Goal: Task Accomplishment & Management: Complete application form

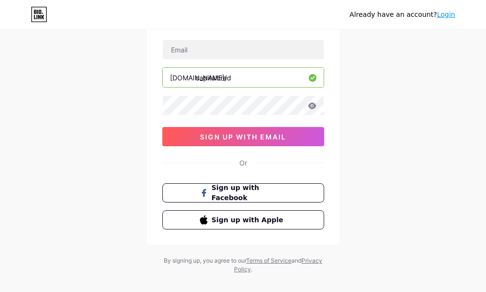
scroll to position [76, 0]
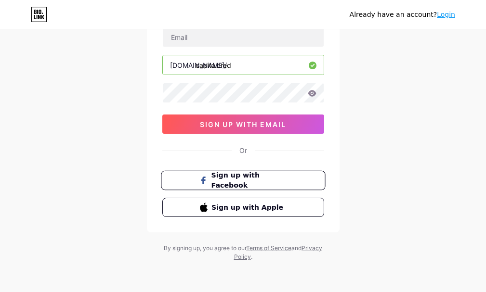
click at [229, 180] on span "Sign up with Facebook" at bounding box center [249, 180] width 76 height 21
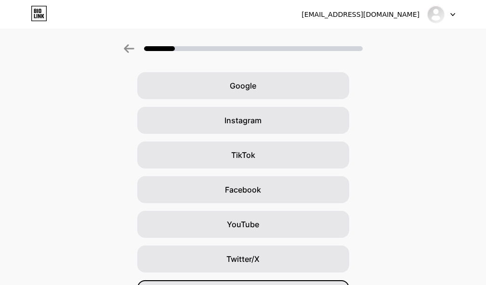
scroll to position [34, 0]
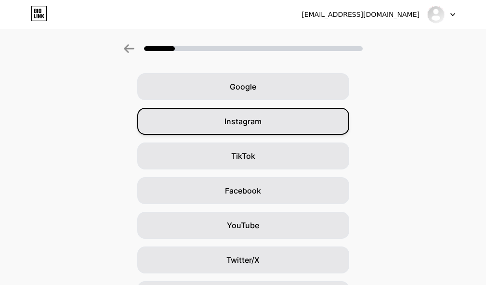
click at [254, 127] on span "Instagram" at bounding box center [242, 121] width 37 height 12
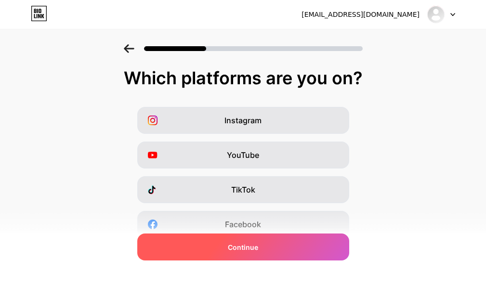
scroll to position [96, 0]
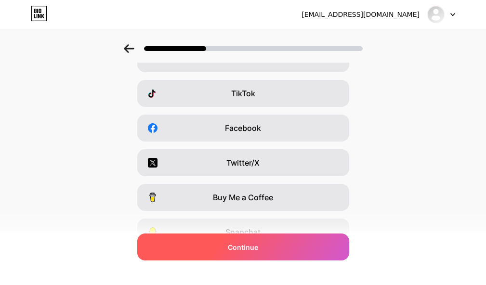
click at [254, 247] on span "Continue" at bounding box center [243, 247] width 30 height 10
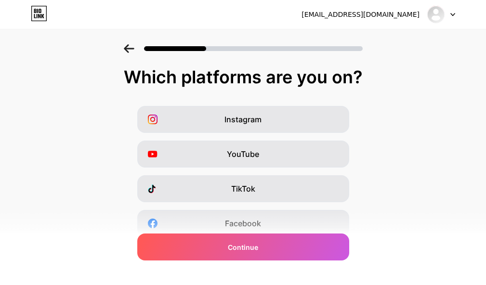
scroll to position [0, 0]
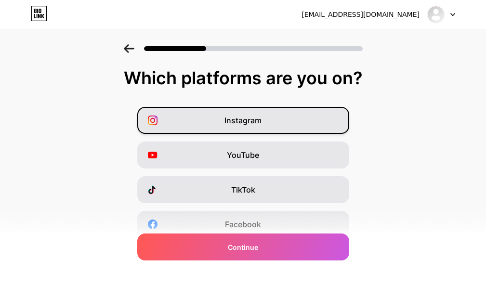
drag, startPoint x: 243, startPoint y: 116, endPoint x: 250, endPoint y: 122, distance: 9.3
click at [243, 117] on span "Instagram" at bounding box center [242, 121] width 37 height 12
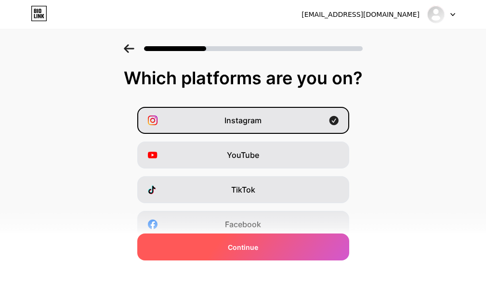
click at [243, 244] on span "Continue" at bounding box center [243, 247] width 30 height 10
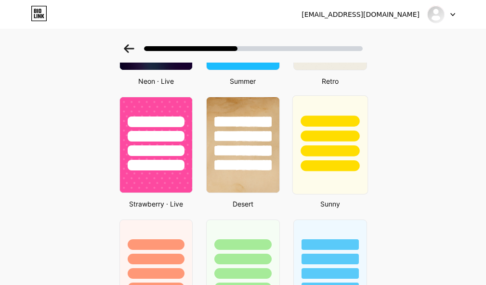
scroll to position [594, 0]
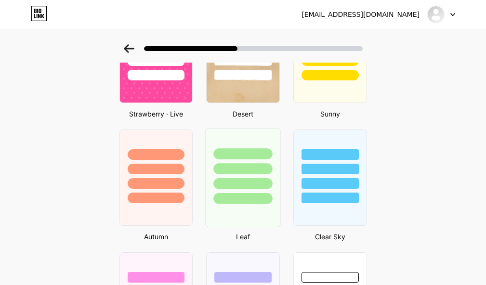
click at [272, 178] on div at bounding box center [242, 166] width 75 height 76
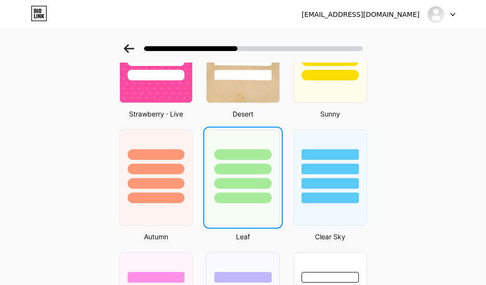
scroll to position [0, 0]
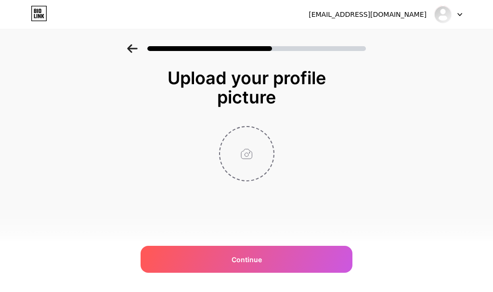
click at [247, 166] on input "file" at bounding box center [246, 153] width 53 height 53
click at [249, 165] on input "file" at bounding box center [246, 153] width 53 height 53
type input "C:\fakepath\WhatsApp Image [DATE] 09.39.54.jpeg"
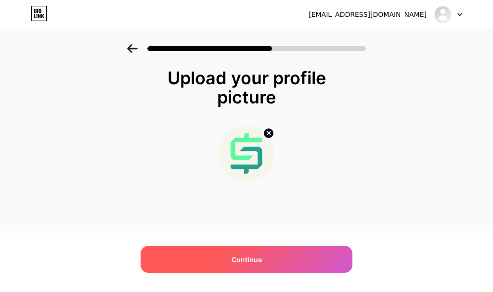
click at [251, 260] on span "Continue" at bounding box center [246, 260] width 30 height 10
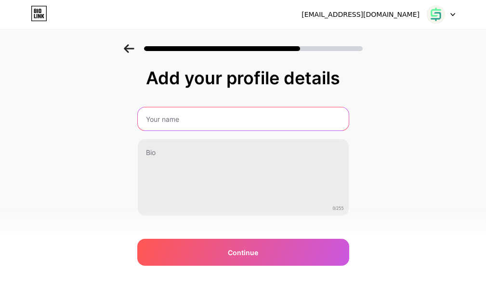
click at [166, 119] on input "text" at bounding box center [243, 118] width 211 height 23
type input "Capital Cred"
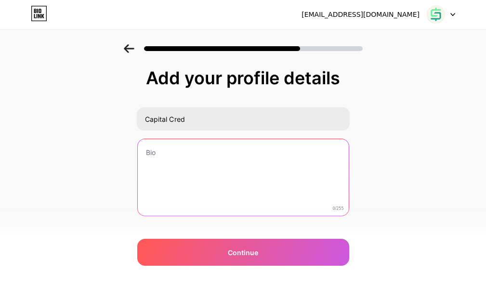
click at [190, 172] on textarea at bounding box center [243, 177] width 211 height 77
type textarea "E"
type textarea "a"
click at [234, 162] on textarea "Faça sua simulação" at bounding box center [242, 178] width 213 height 78
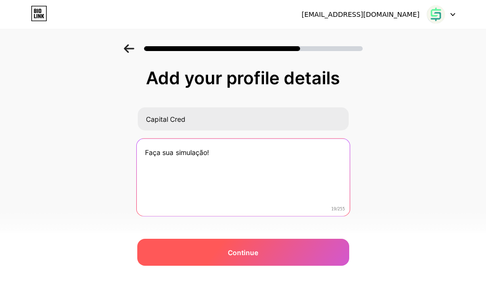
type textarea "Faça sua simulação!"
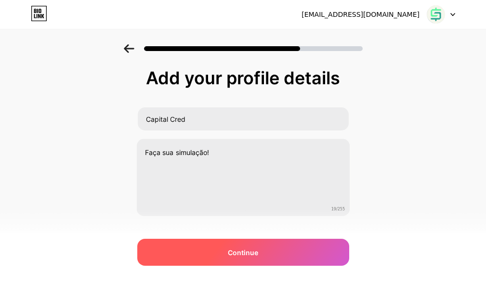
click at [254, 254] on span "Continue" at bounding box center [243, 252] width 30 height 10
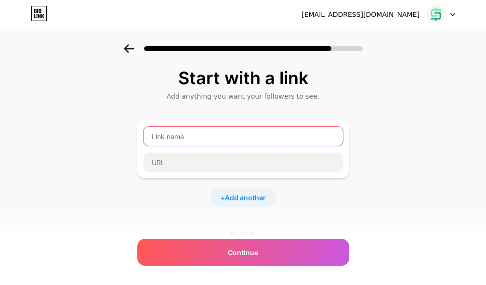
click at [183, 138] on input "text" at bounding box center [242, 136] width 199 height 19
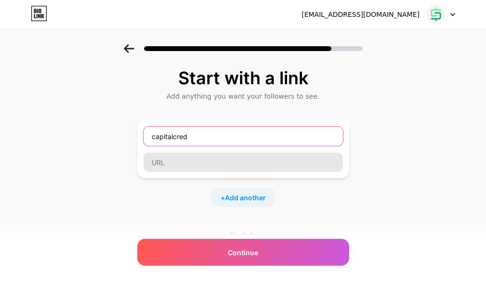
type input "capitalcred"
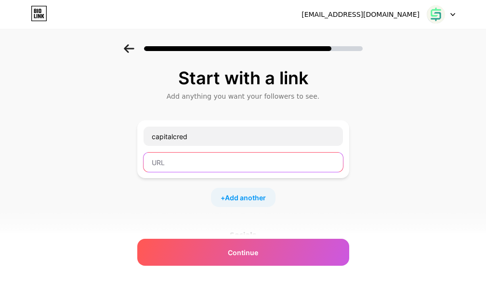
click at [177, 166] on input "text" at bounding box center [242, 162] width 199 height 19
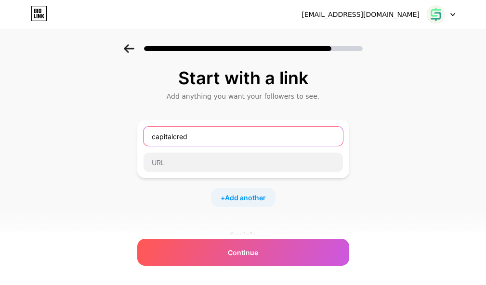
drag, startPoint x: 191, startPoint y: 134, endPoint x: 124, endPoint y: 148, distance: 67.8
click at [124, 148] on div "Start with a link Add anything you want your followers to see. capitalcred + Ad…" at bounding box center [243, 213] width 486 height 338
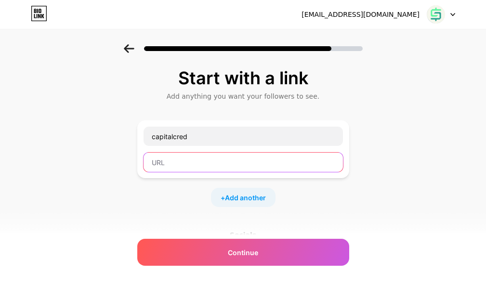
click at [159, 164] on input "text" at bounding box center [242, 162] width 199 height 19
paste input "capitalcred"
type input "capitalcred"
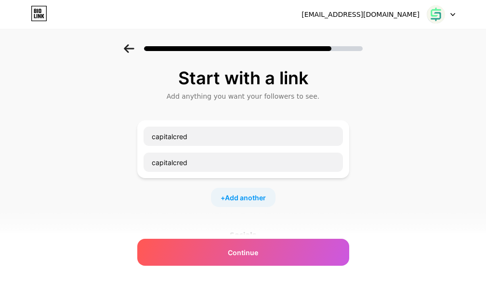
click at [198, 211] on div "Start with a link Add anything you want your followers to see. capitalcred capi…" at bounding box center [243, 201] width 212 height 266
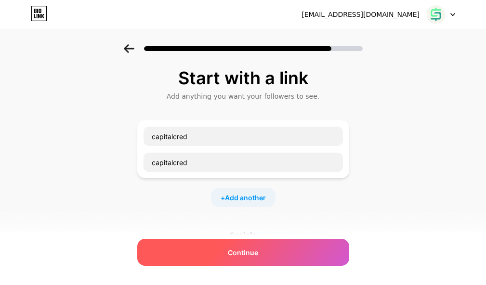
click at [244, 252] on span "Continue" at bounding box center [243, 252] width 30 height 10
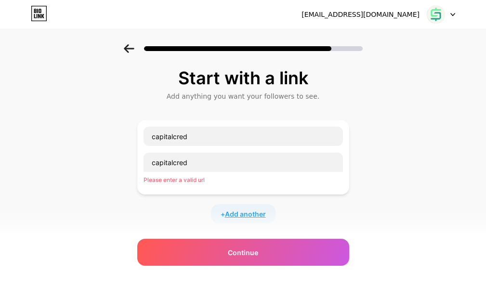
click at [250, 214] on span "Add another" at bounding box center [245, 214] width 41 height 10
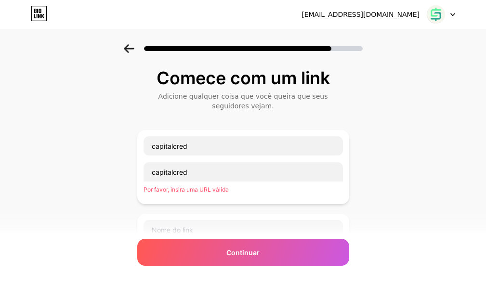
click at [383, 106] on div "Comece com um link Adicione qualquer coisa que você queira que seus seguidores …" at bounding box center [243, 260] width 486 height 432
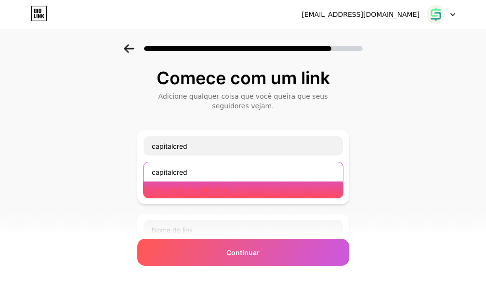
click at [206, 173] on input "capitalcred" at bounding box center [242, 171] width 199 height 19
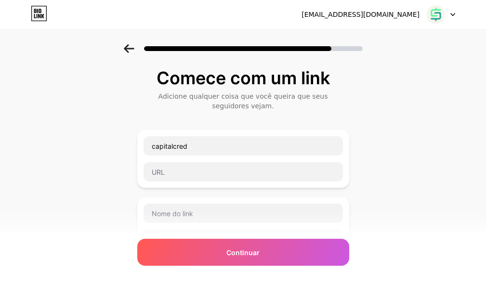
click at [409, 171] on div "Comece com um link Adicione qualquer coisa que você queira que seus seguidores …" at bounding box center [243, 251] width 486 height 415
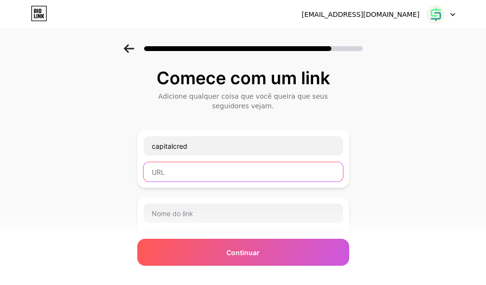
click at [242, 162] on input "text" at bounding box center [242, 171] width 199 height 19
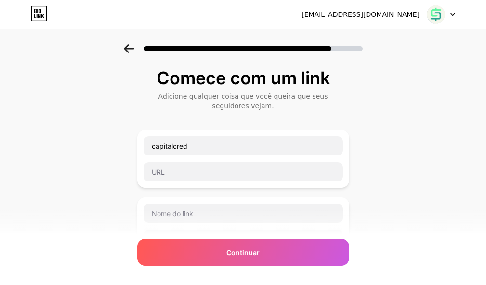
click at [387, 144] on div "Comece com um link Adicione qualquer coisa que você queira que seus seguidores …" at bounding box center [243, 251] width 486 height 415
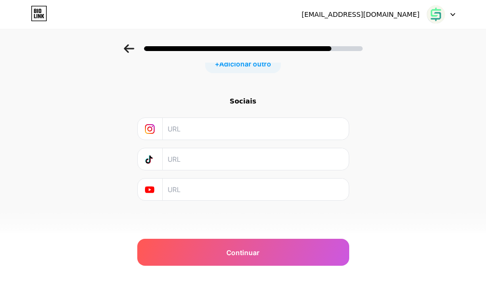
scroll to position [213, 0]
click at [296, 124] on input "text" at bounding box center [254, 126] width 175 height 22
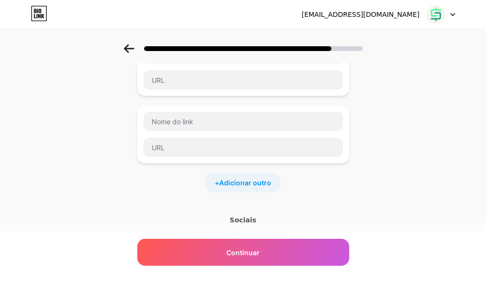
scroll to position [0, 0]
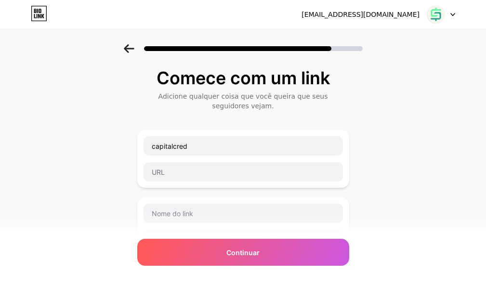
click at [116, 166] on div "Comece com um link Adicione qualquer coisa que você queira que seus seguidores …" at bounding box center [243, 251] width 486 height 415
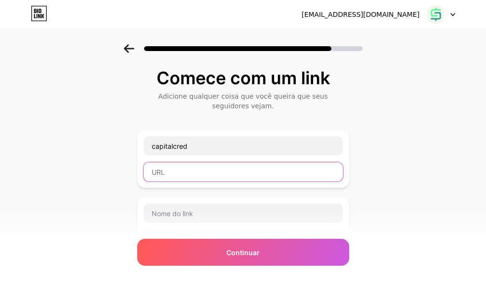
click at [175, 174] on input "text" at bounding box center [242, 171] width 199 height 19
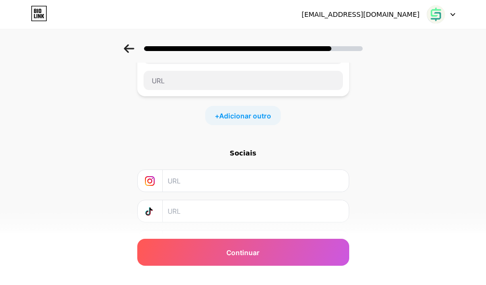
scroll to position [192, 0]
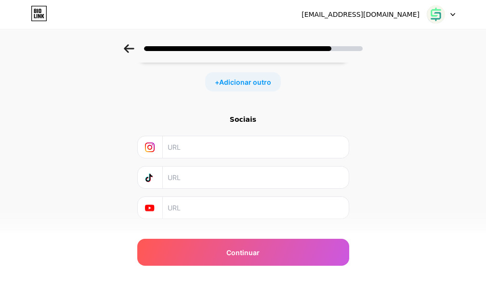
click at [188, 157] on input "text" at bounding box center [254, 147] width 175 height 22
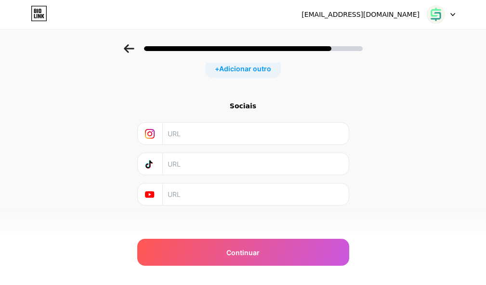
scroll to position [213, 0]
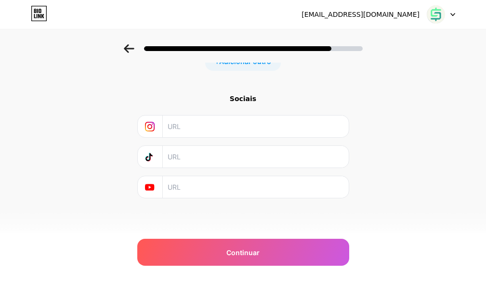
drag, startPoint x: 182, startPoint y: 158, endPoint x: 185, endPoint y: 186, distance: 27.6
click at [182, 163] on input "text" at bounding box center [254, 157] width 175 height 22
drag, startPoint x: 185, startPoint y: 187, endPoint x: 201, endPoint y: 140, distance: 49.1
click at [185, 186] on input "text" at bounding box center [254, 187] width 175 height 22
click at [154, 153] on icon at bounding box center [150, 157] width 10 height 10
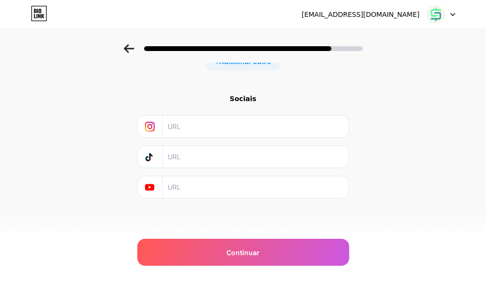
drag, startPoint x: 157, startPoint y: 119, endPoint x: 147, endPoint y: 161, distance: 43.2
click at [156, 120] on div at bounding box center [151, 126] width 26 height 22
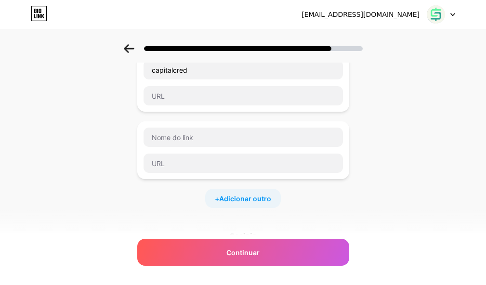
scroll to position [117, 0]
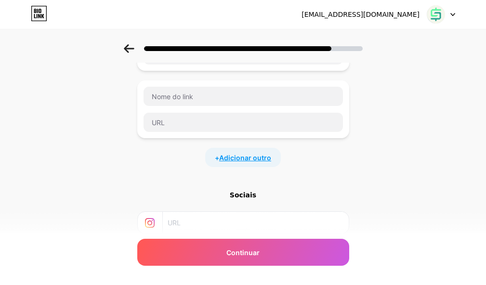
click at [258, 159] on font "Adicionar outro" at bounding box center [245, 157] width 52 height 8
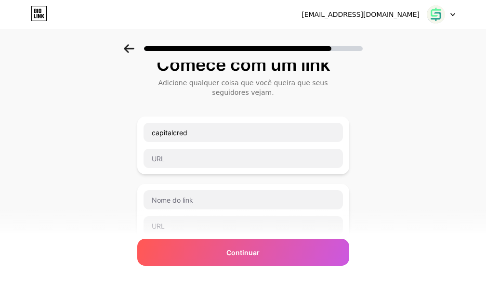
scroll to position [0, 0]
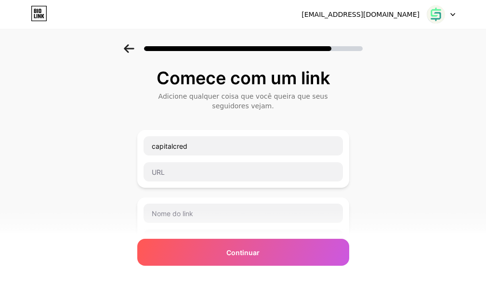
click at [379, 170] on div "Comece com um link Adicione qualquer coisa que você queira que seus seguidores …" at bounding box center [243, 285] width 486 height 483
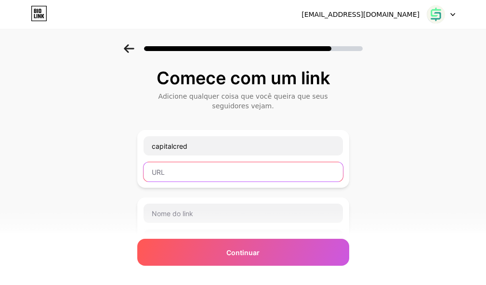
click at [203, 167] on input "text" at bounding box center [242, 171] width 199 height 19
